Goal: Transaction & Acquisition: Purchase product/service

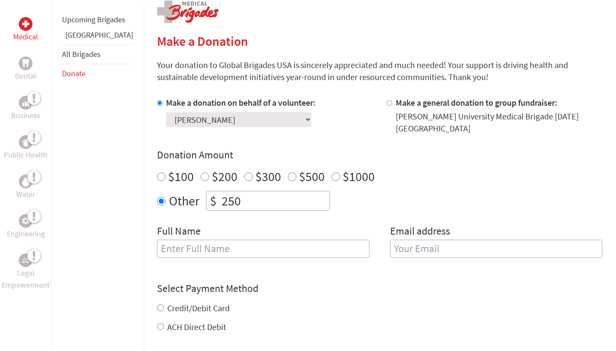
scroll to position [185, 0]
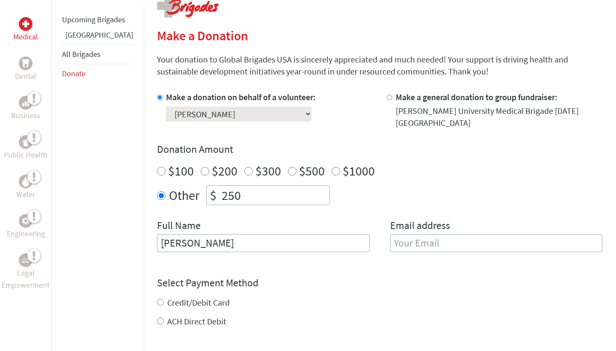
type input "[PERSON_NAME]"
click at [157, 167] on input "$100" at bounding box center [161, 171] width 9 height 9
radio input "true"
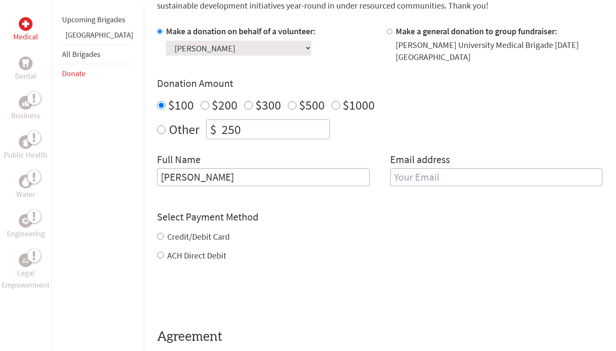
scroll to position [257, 0]
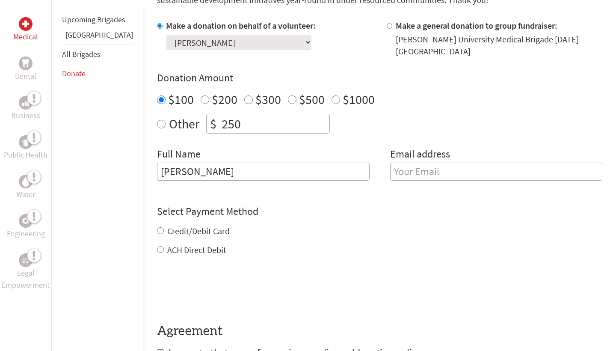
click at [157, 227] on input "Credit/Debit Card" at bounding box center [160, 230] width 7 height 7
radio input "true"
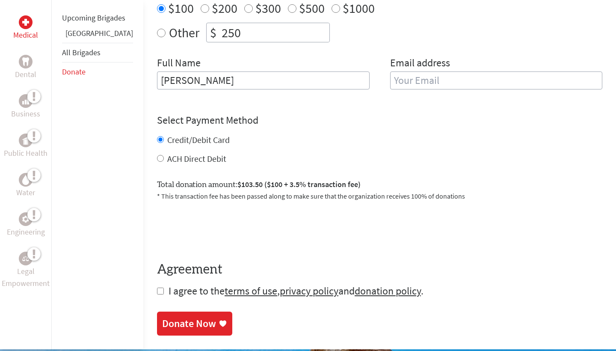
scroll to position [348, 0]
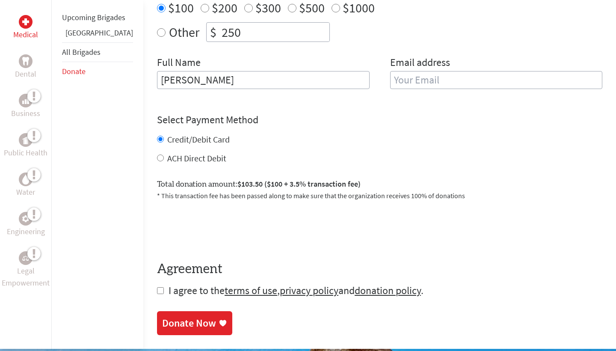
click at [157, 287] on input "checkbox" at bounding box center [160, 290] width 7 height 7
checkbox input "true"
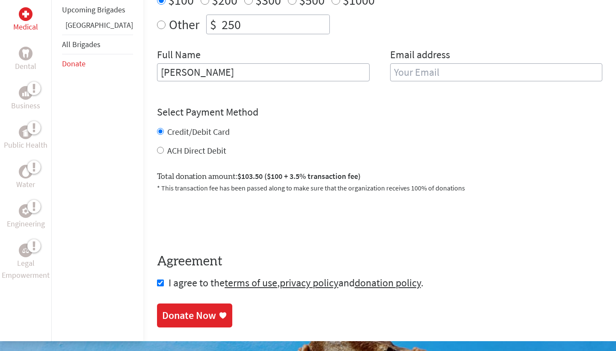
scroll to position [348, 0]
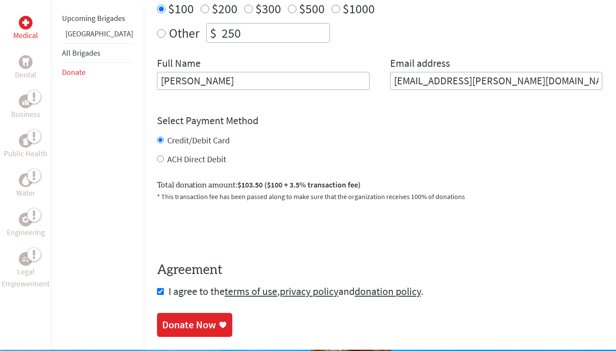
type input "karkilx@dukes.jmu.edu"
click at [194, 313] on link "Donate Now" at bounding box center [194, 325] width 75 height 24
